Goal: Task Accomplishment & Management: Manage account settings

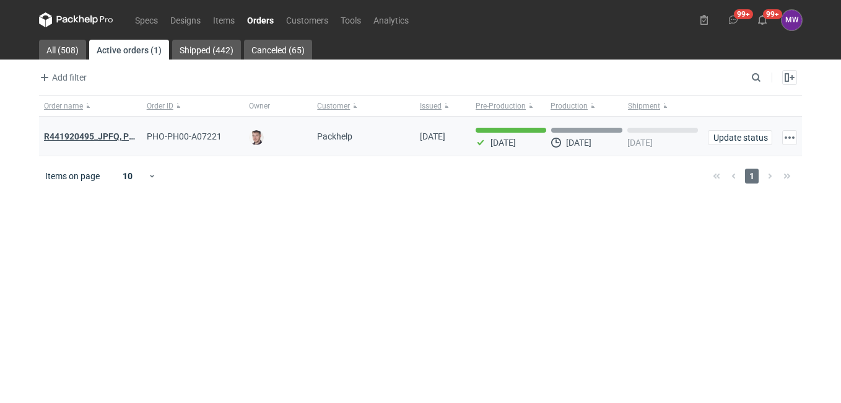
click at [72, 135] on strong "R441920495_JPFQ, PHIE, QSLV" at bounding box center [106, 136] width 124 height 10
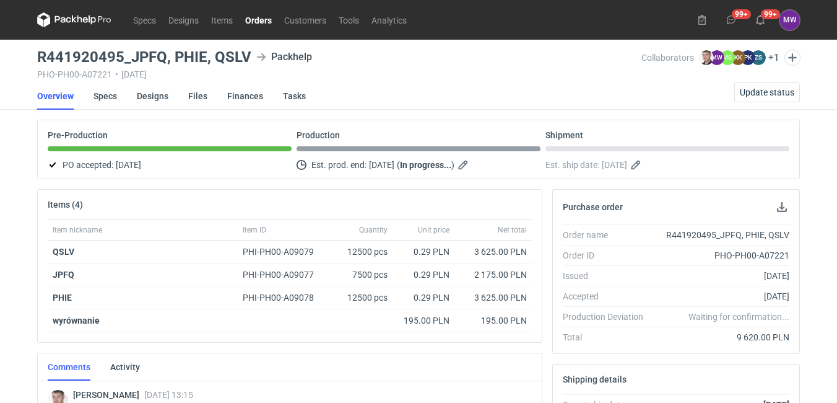
click at [326, 88] on nav "Overview Specs Designs Files Finances Tasks Update status" at bounding box center [418, 95] width 763 height 27
drag, startPoint x: 795, startPoint y: 62, endPoint x: 612, endPoint y: 73, distance: 183.0
click at [679, 55] on span "Collaborators" at bounding box center [668, 58] width 53 height 10
click at [717, 58] on figcaption "MW" at bounding box center [717, 57] width 15 height 15
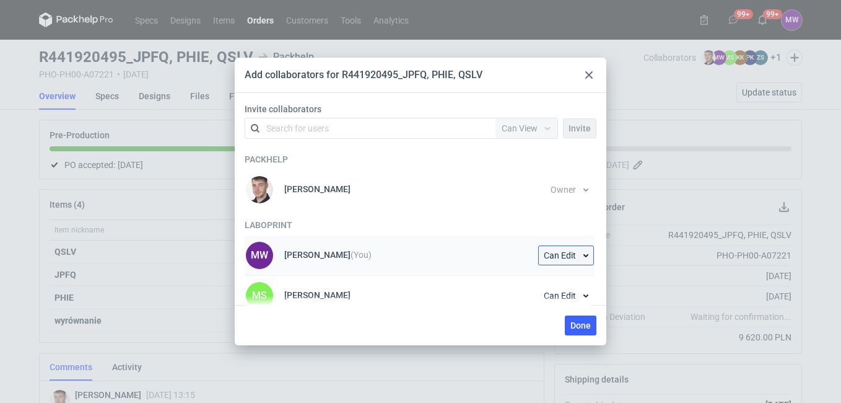
click at [584, 255] on button "Can Edit" at bounding box center [566, 255] width 56 height 20
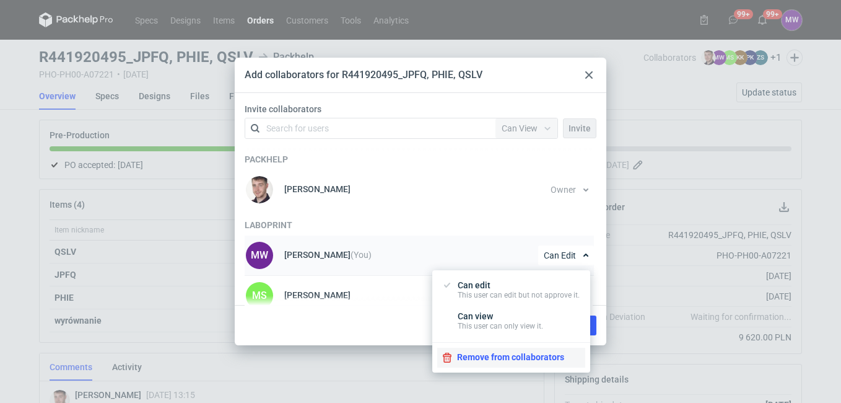
click at [482, 364] on button "Remove from collaborators" at bounding box center [511, 357] width 148 height 20
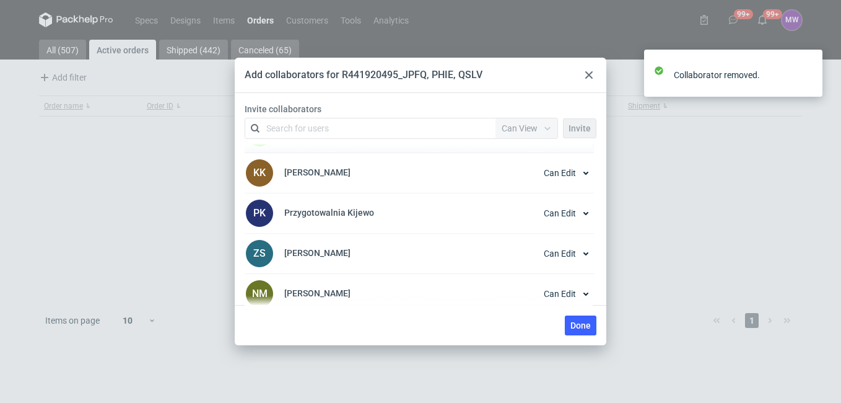
scroll to position [124, 0]
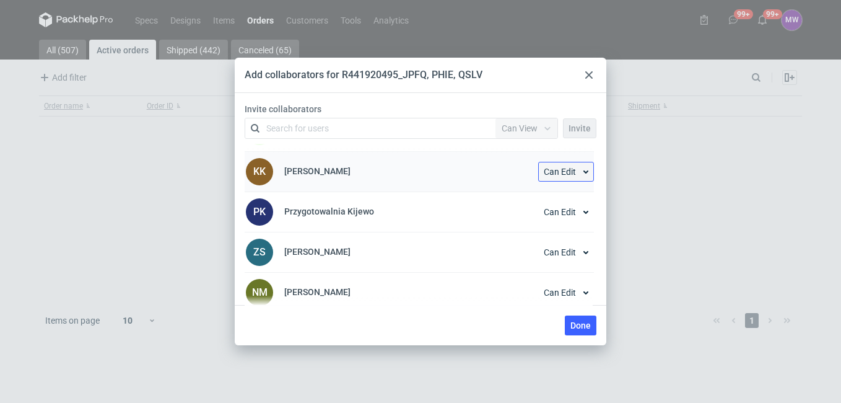
click at [582, 172] on button "Can Edit" at bounding box center [566, 172] width 56 height 20
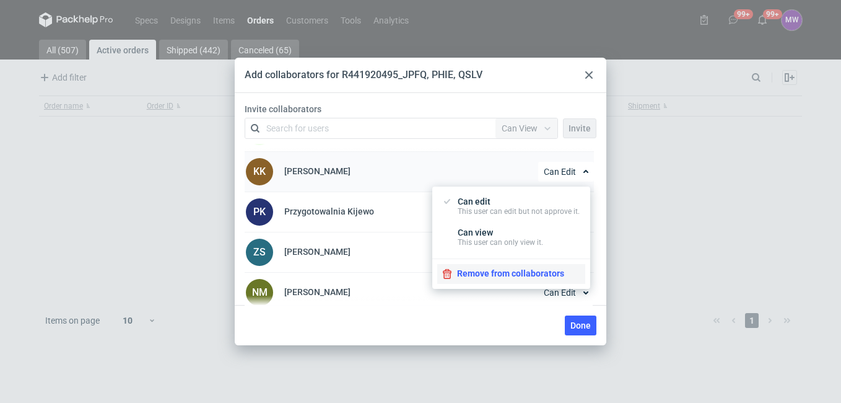
click at [477, 276] on button "Remove from collaborators" at bounding box center [511, 274] width 148 height 20
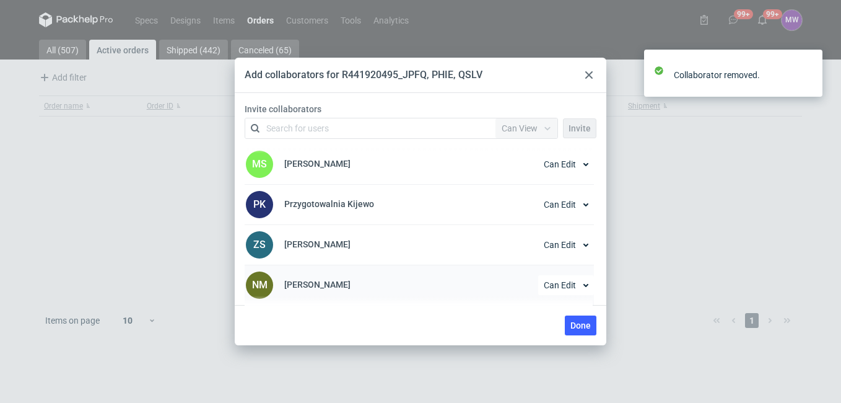
scroll to position [91, 0]
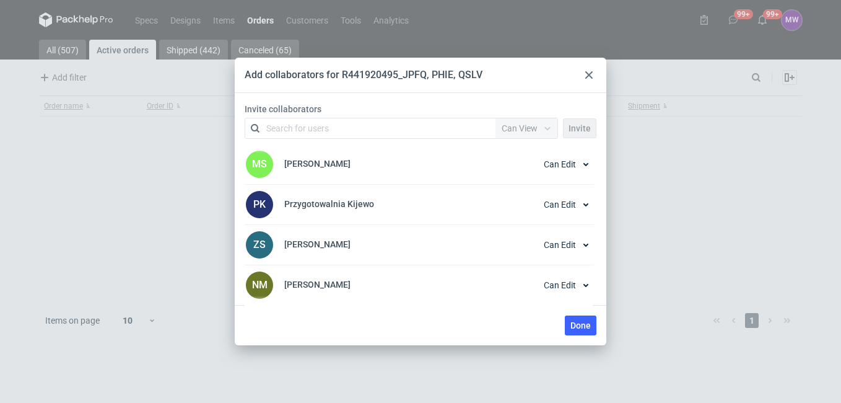
click at [586, 71] on div at bounding box center [589, 75] width 15 height 15
